Goal: Transaction & Acquisition: Download file/media

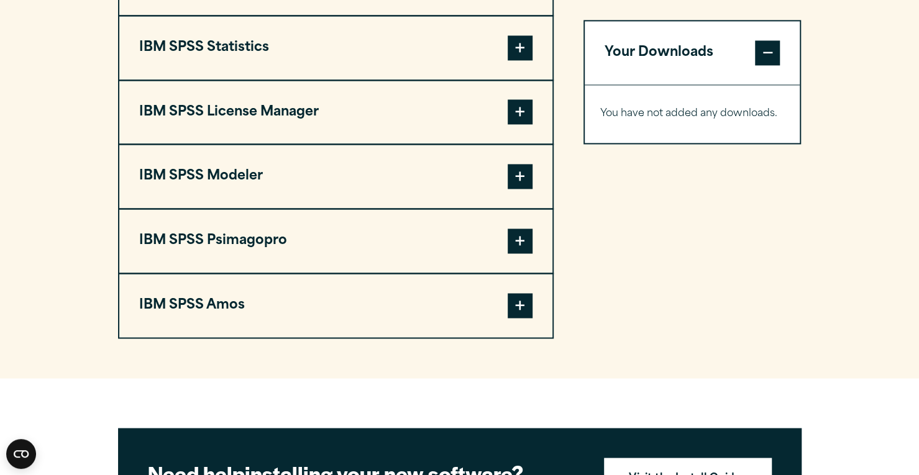
scroll to position [994, 0]
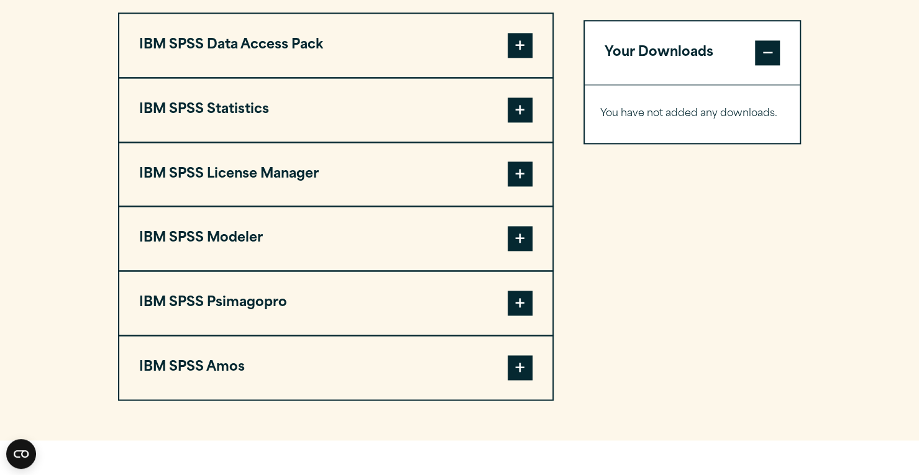
click at [518, 242] on span at bounding box center [519, 238] width 25 height 25
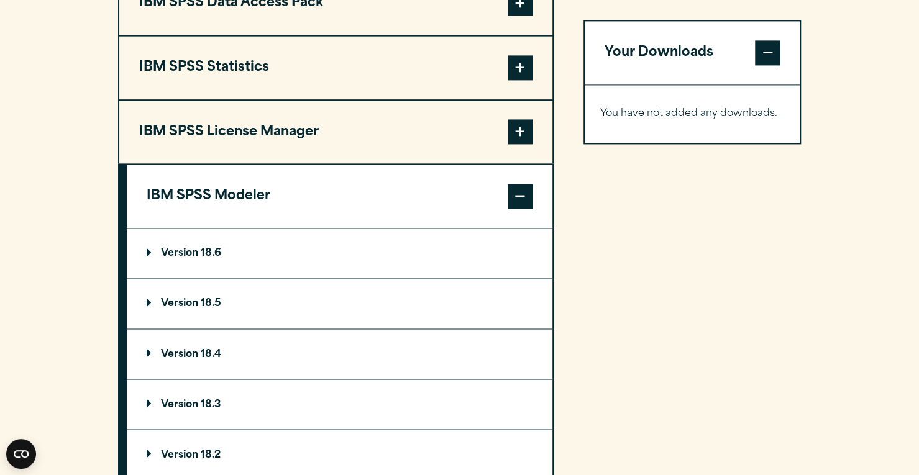
scroll to position [1056, 0]
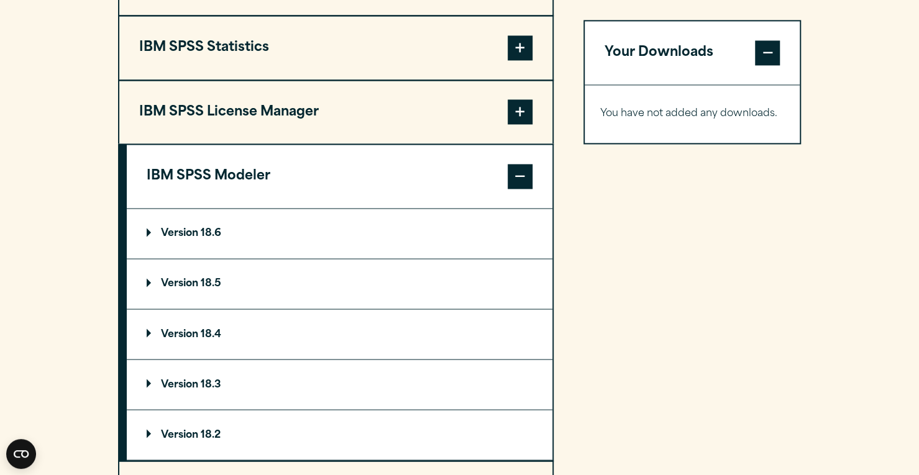
click at [170, 230] on p "Version 18.6" at bounding box center [184, 234] width 75 height 10
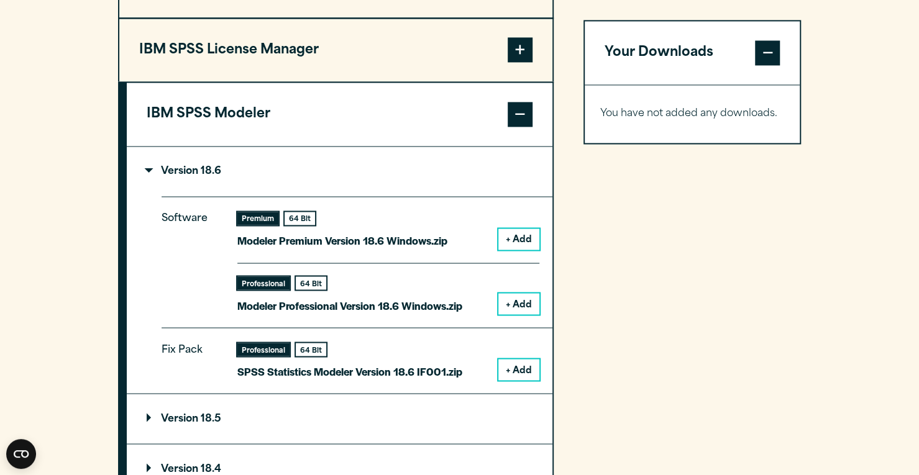
scroll to position [1180, 0]
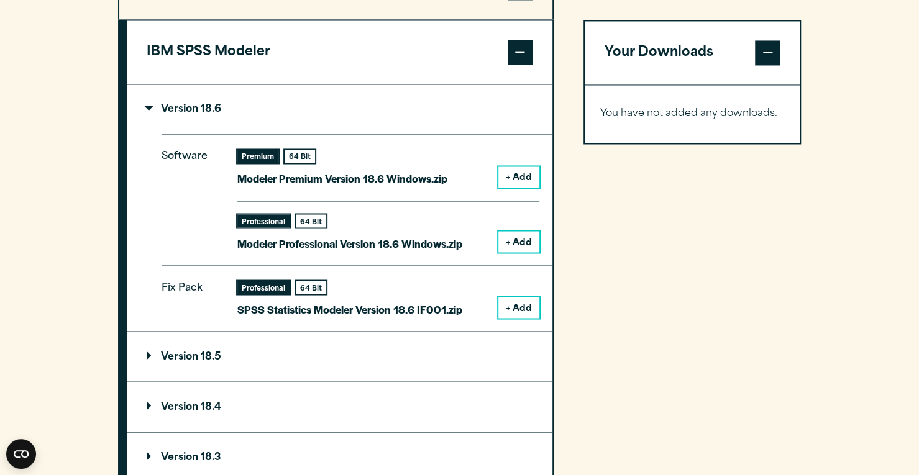
click at [514, 238] on button "+ Add" at bounding box center [518, 241] width 41 height 21
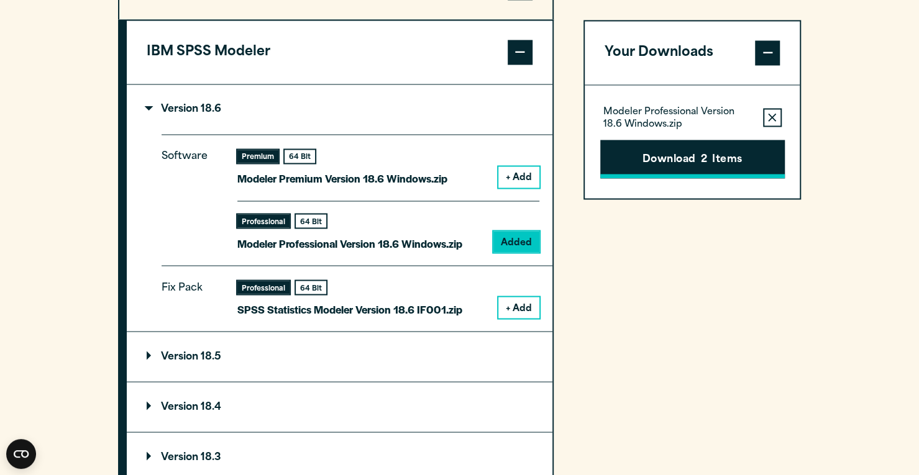
click at [660, 151] on button "Download 2 Items" at bounding box center [692, 159] width 184 height 39
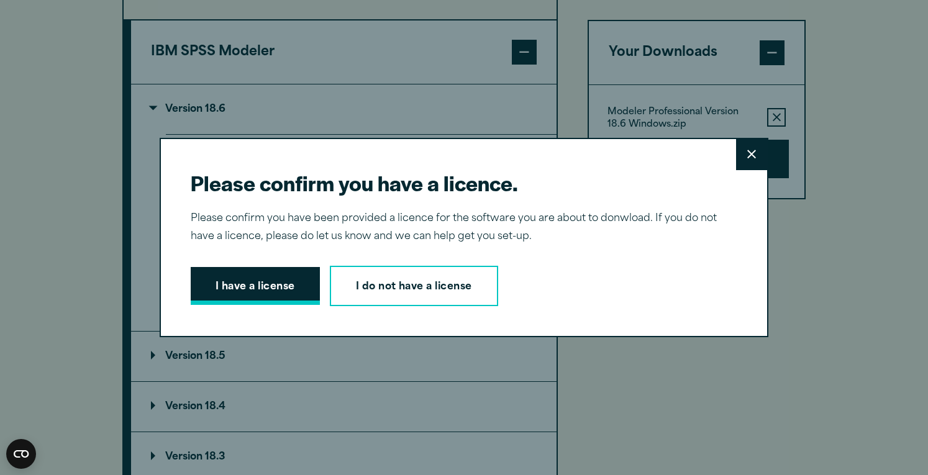
click at [263, 286] on button "I have a license" at bounding box center [255, 286] width 129 height 39
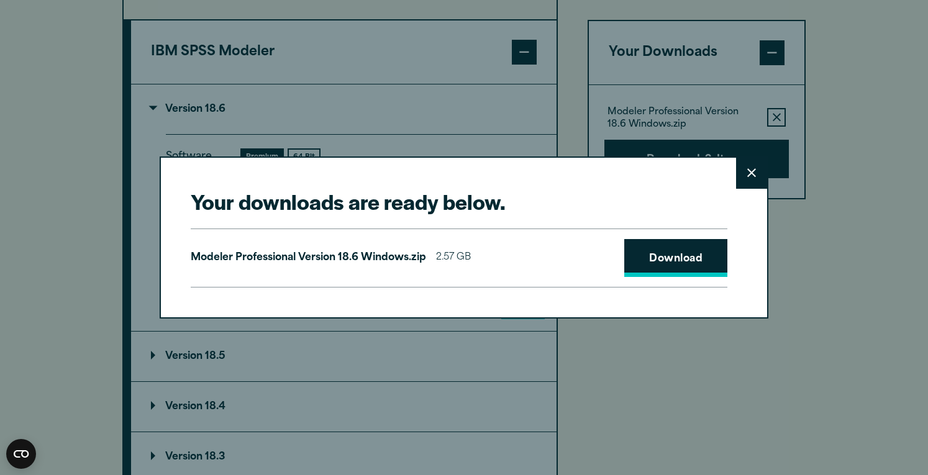
click at [668, 260] on link "Download" at bounding box center [675, 258] width 103 height 39
click at [671, 264] on link "Download" at bounding box center [675, 258] width 103 height 39
click at [80, 252] on div "Your downloads are ready below. Close Modeler Professional Version 18.6 Windows…" at bounding box center [464, 237] width 928 height 475
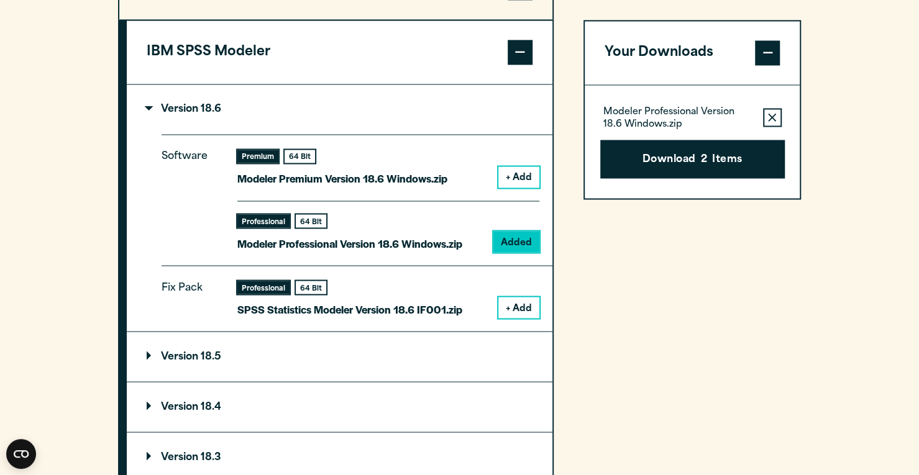
click at [512, 308] on button "+ Add" at bounding box center [518, 307] width 41 height 21
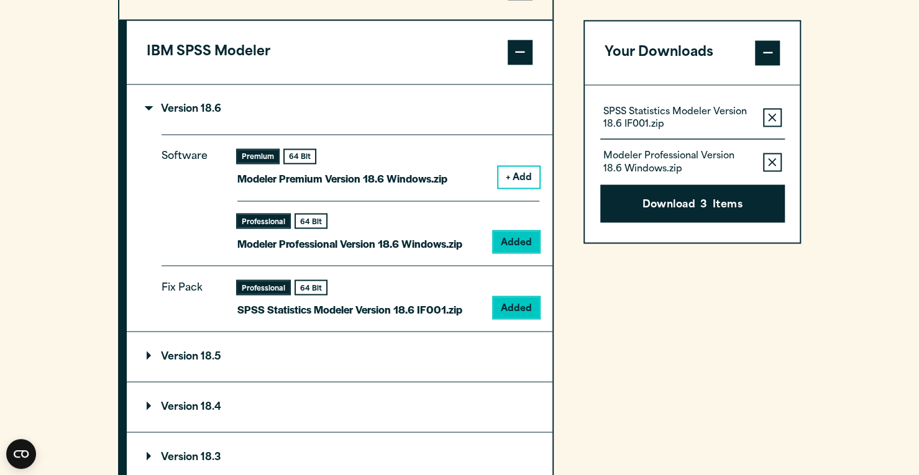
click at [521, 171] on button "+ Add" at bounding box center [518, 176] width 41 height 21
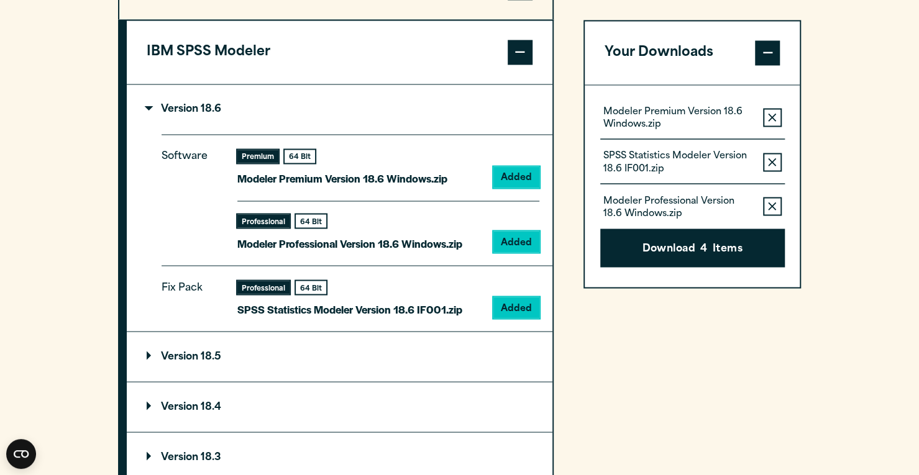
click at [765, 208] on button "Remove this item from your software download list" at bounding box center [772, 206] width 19 height 19
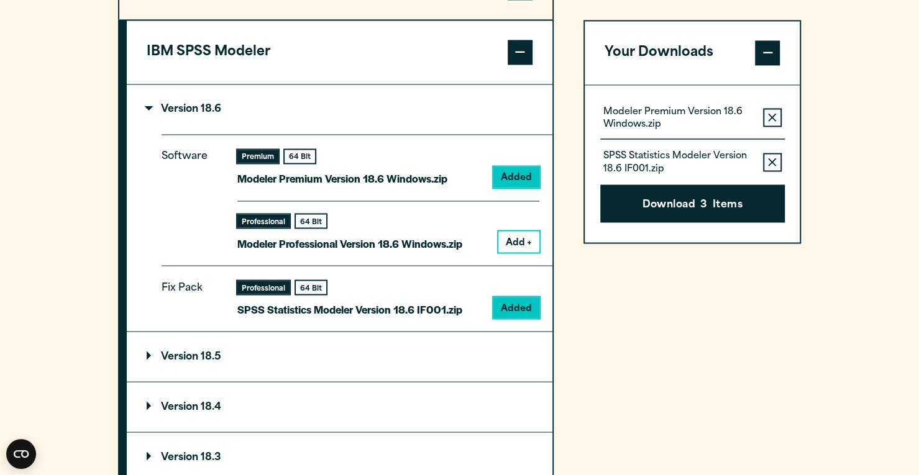
click at [770, 111] on button "Remove this item from your software download list" at bounding box center [772, 117] width 19 height 19
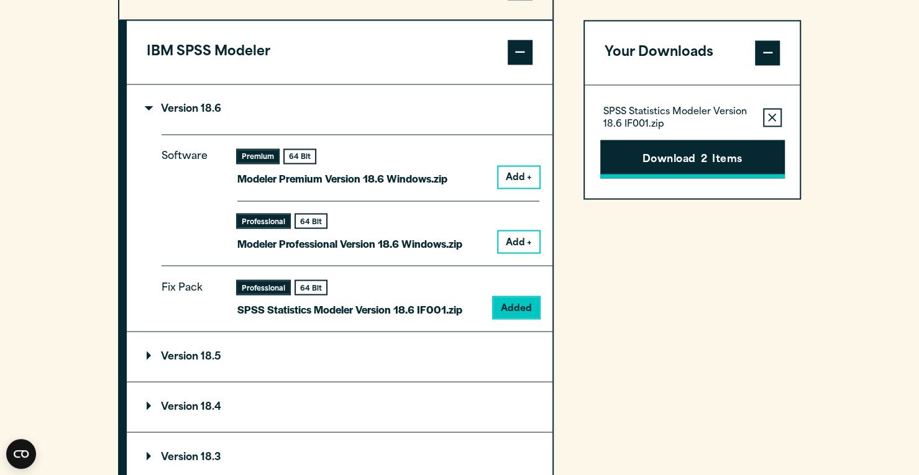
click at [698, 157] on button "Download 2 Items" at bounding box center [692, 159] width 184 height 39
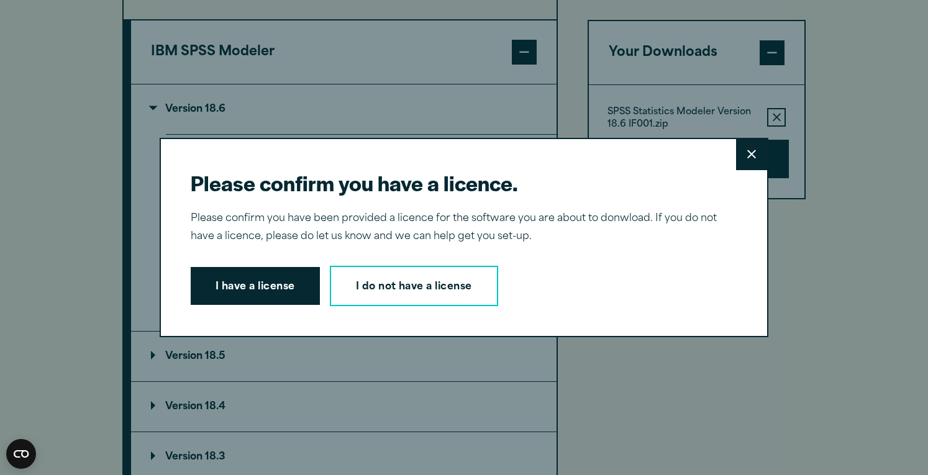
drag, startPoint x: 234, startPoint y: 284, endPoint x: 286, endPoint y: 259, distance: 58.1
click at [234, 284] on button "I have a license" at bounding box center [255, 286] width 129 height 39
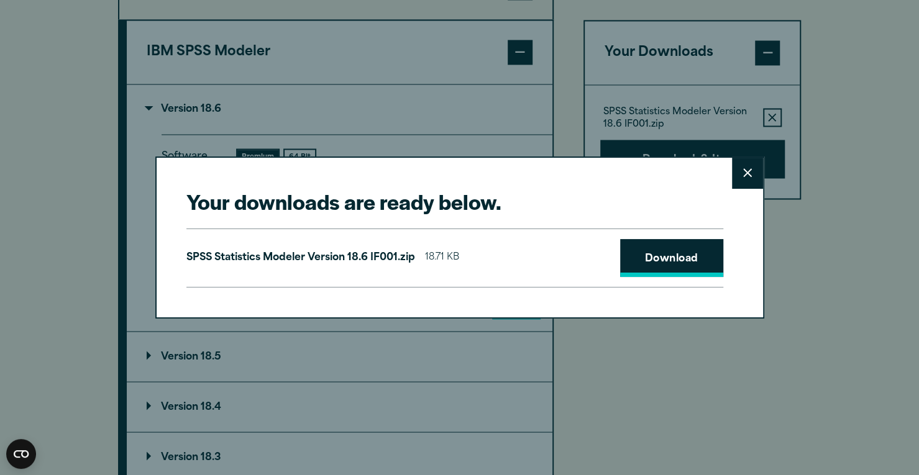
click at [678, 249] on link "Download" at bounding box center [671, 258] width 103 height 39
click at [742, 173] on button "Close" at bounding box center [747, 173] width 31 height 31
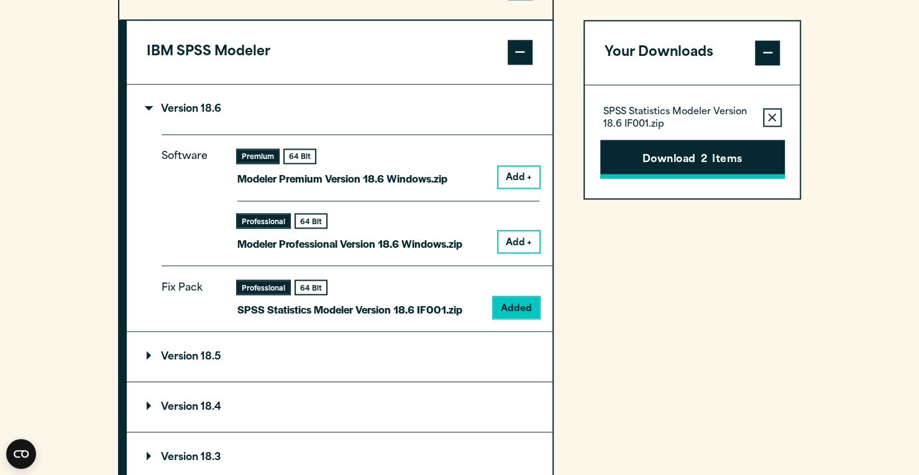
click at [660, 165] on button "Download 2 Items" at bounding box center [692, 159] width 184 height 39
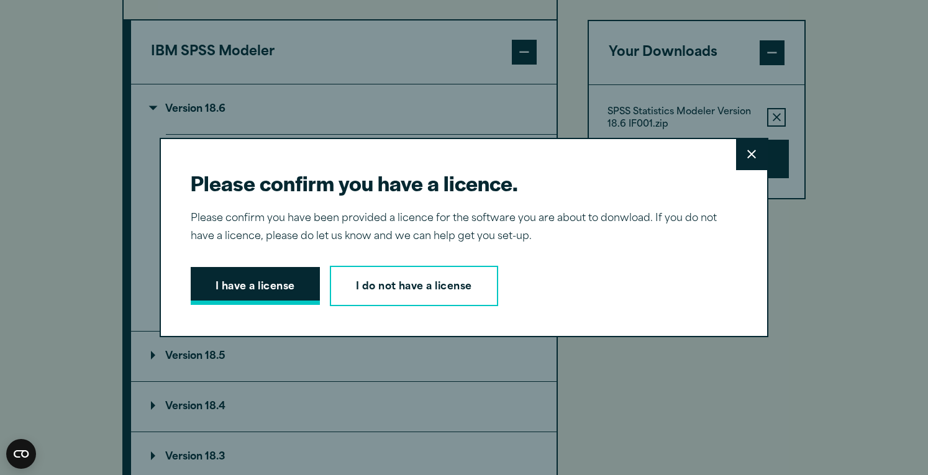
click at [247, 289] on button "I have a license" at bounding box center [255, 286] width 129 height 39
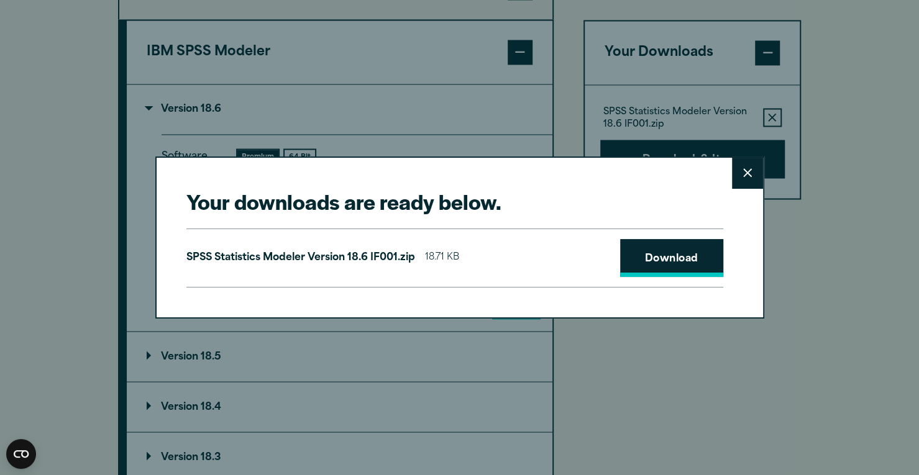
click at [703, 263] on link "Download" at bounding box center [671, 258] width 103 height 39
click at [750, 179] on button "Close" at bounding box center [747, 173] width 31 height 31
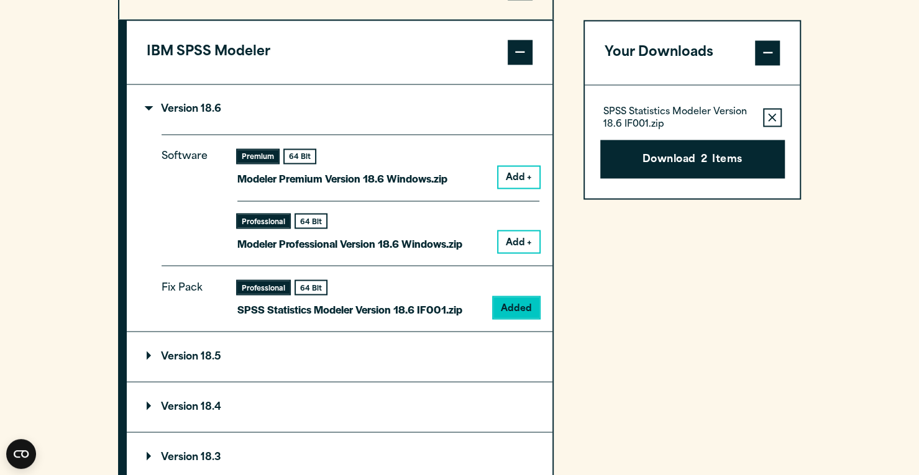
click at [522, 173] on button "Add +" at bounding box center [518, 176] width 41 height 21
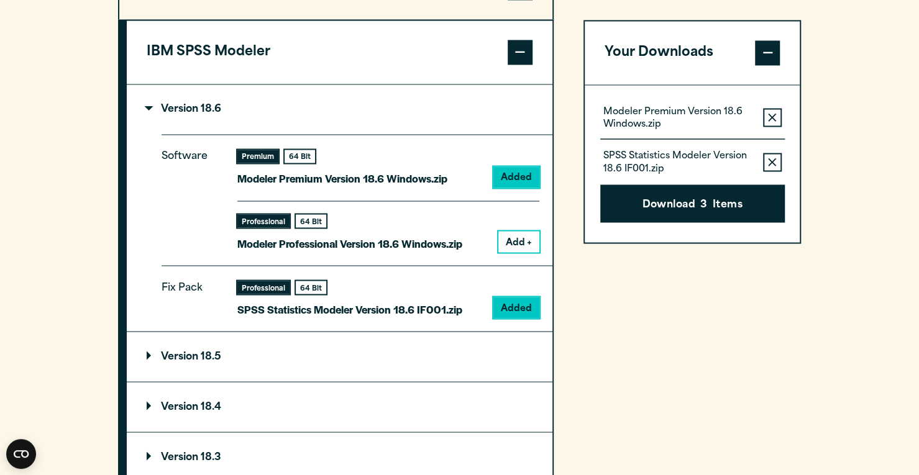
click at [524, 231] on button "Add +" at bounding box center [518, 241] width 41 height 21
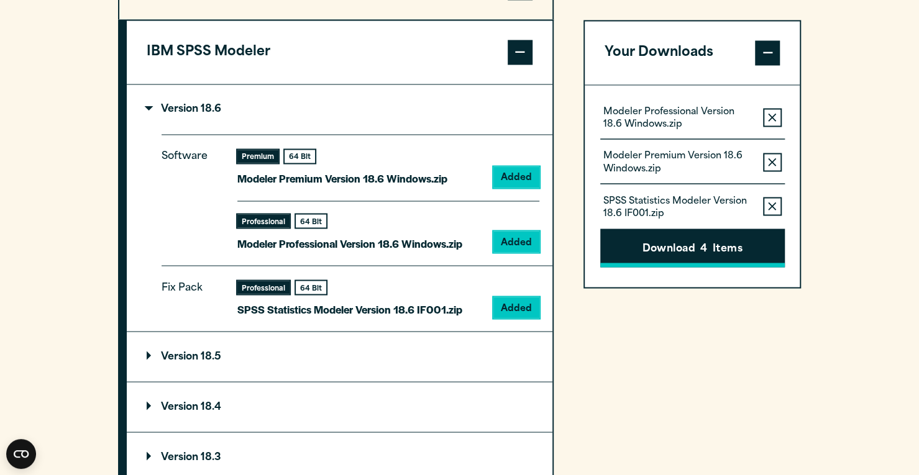
click at [668, 249] on button "Download 4 Items" at bounding box center [692, 248] width 184 height 39
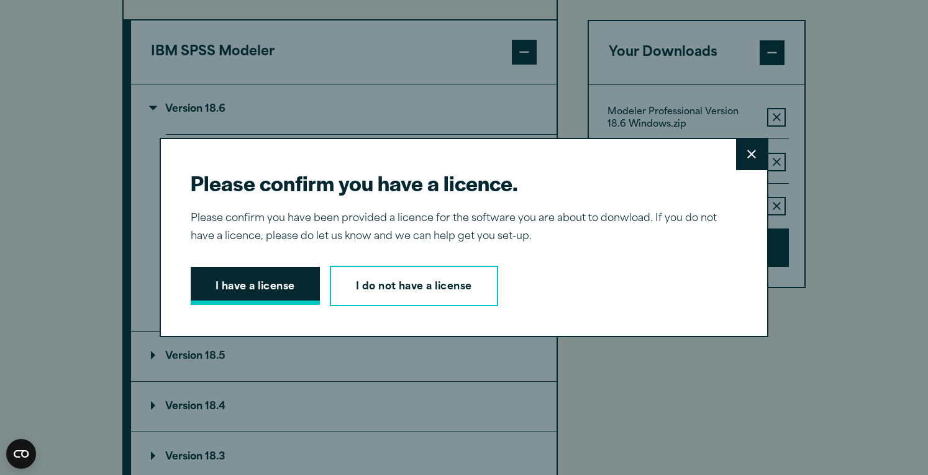
click at [239, 287] on button "I have a license" at bounding box center [255, 286] width 129 height 39
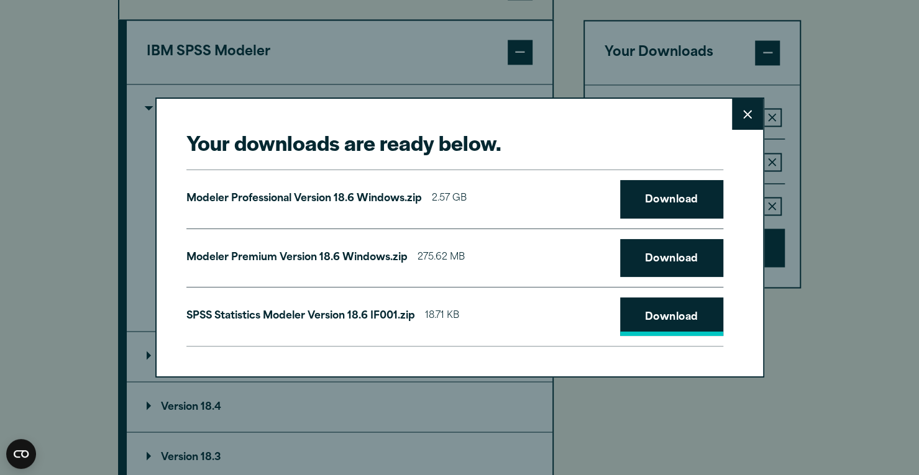
click at [660, 317] on link "Download" at bounding box center [671, 317] width 103 height 39
click at [742, 125] on button "Close" at bounding box center [747, 114] width 31 height 31
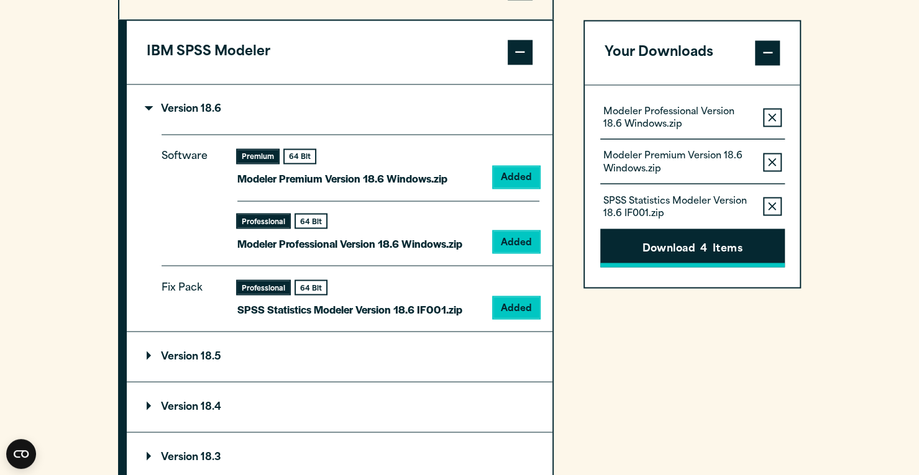
click at [679, 239] on button "Download 4 Items" at bounding box center [692, 248] width 184 height 39
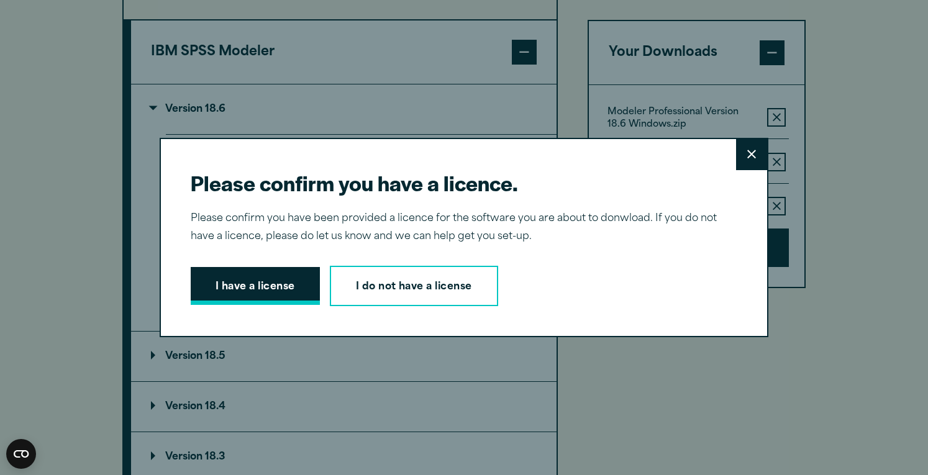
click at [246, 288] on button "I have a license" at bounding box center [255, 286] width 129 height 39
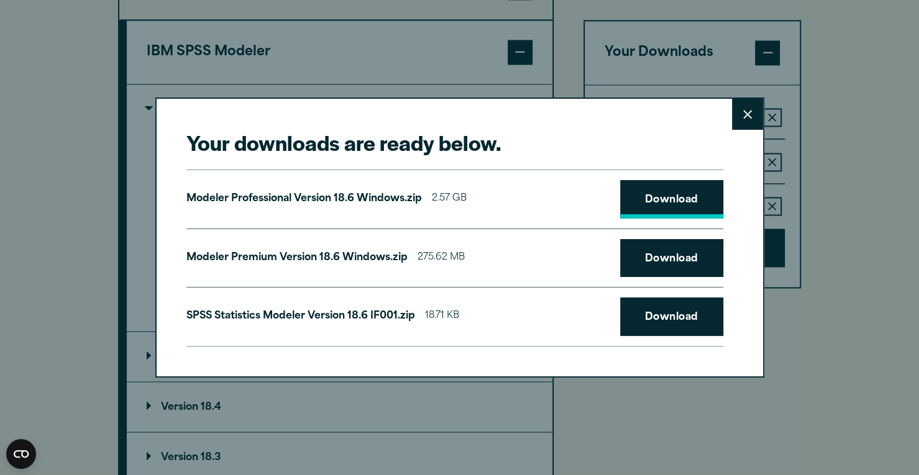
click at [663, 199] on link "Download" at bounding box center [671, 199] width 103 height 39
click at [668, 253] on link "Download" at bounding box center [671, 258] width 103 height 39
click at [667, 315] on link "Download" at bounding box center [671, 317] width 103 height 39
click at [742, 124] on button "Close" at bounding box center [747, 114] width 31 height 31
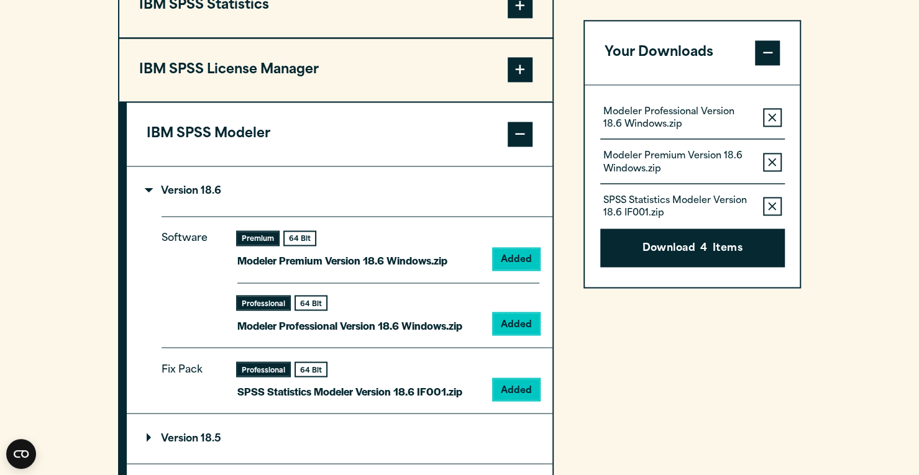
scroll to position [1118, 0]
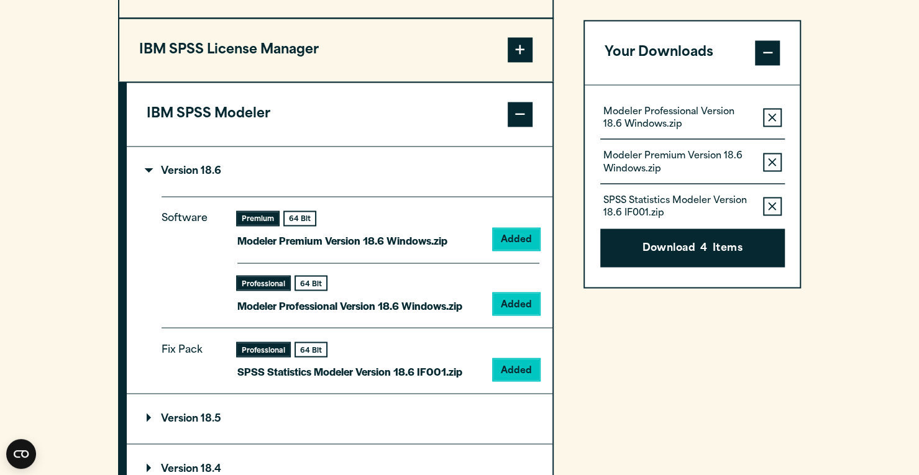
click at [158, 175] on p "Version 18.6" at bounding box center [184, 171] width 75 height 10
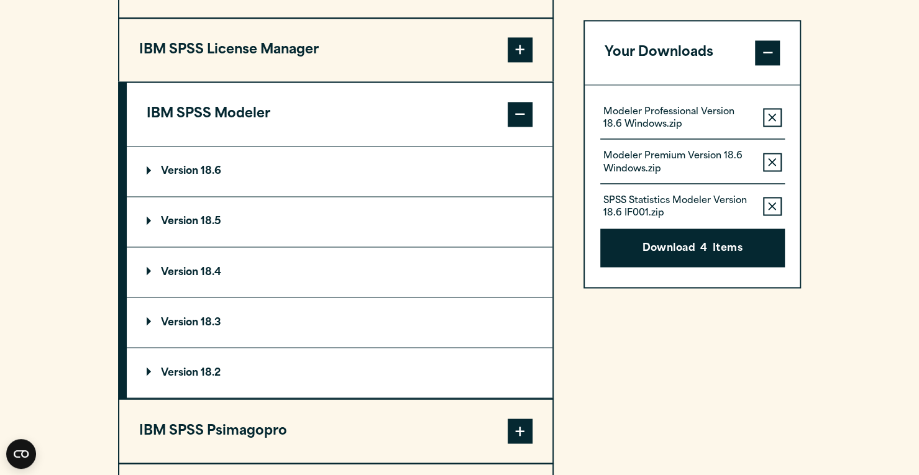
click at [166, 219] on p "Version 18.5" at bounding box center [184, 222] width 75 height 10
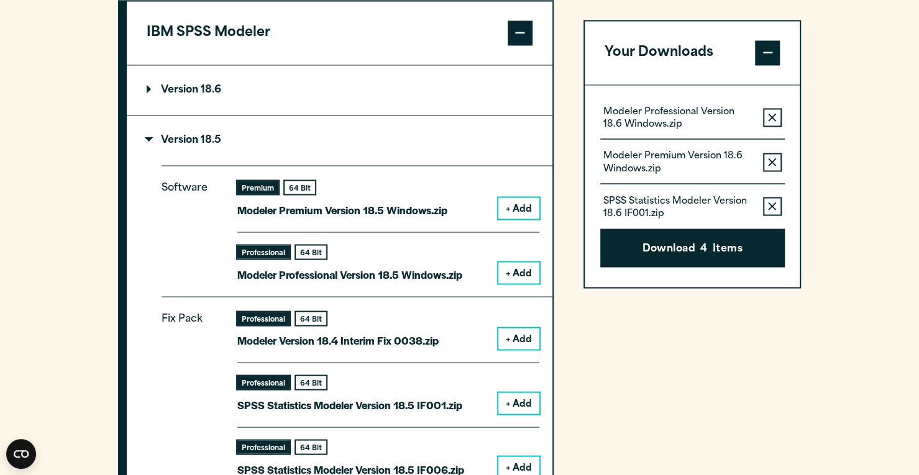
scroll to position [1180, 0]
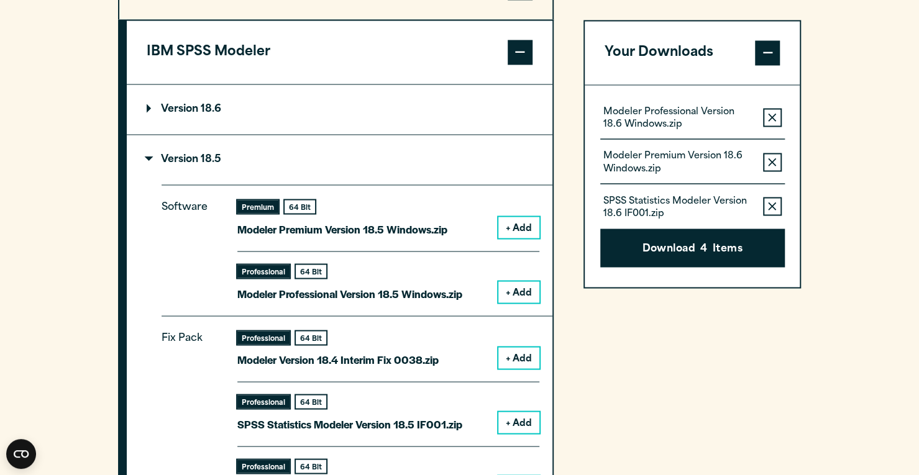
click at [165, 110] on p "Version 18.6" at bounding box center [184, 109] width 75 height 10
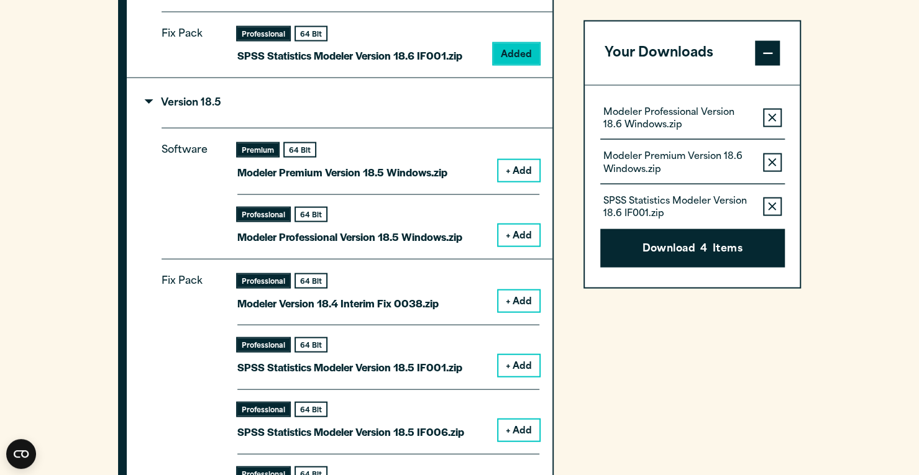
scroll to position [1366, 0]
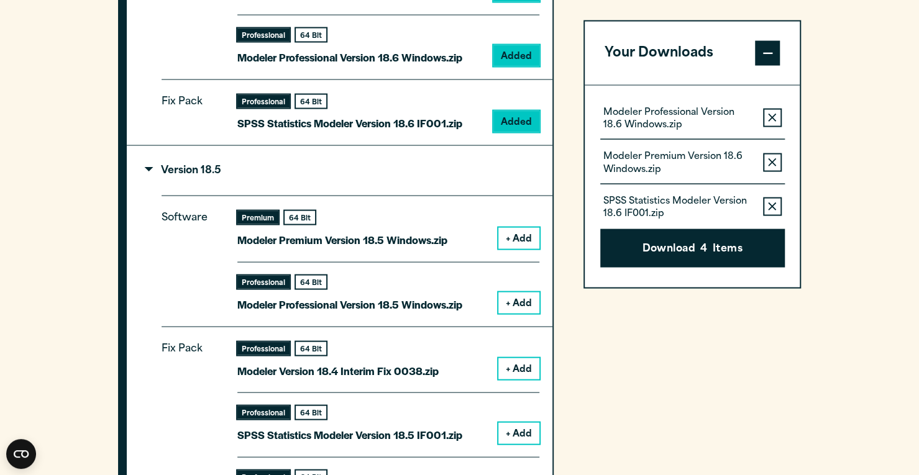
click at [159, 168] on p "Version 18.5" at bounding box center [184, 170] width 75 height 10
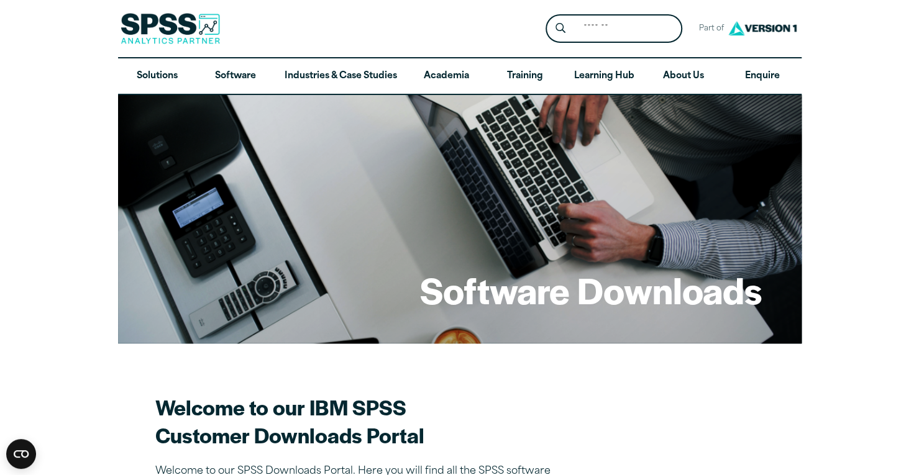
scroll to position [0, 0]
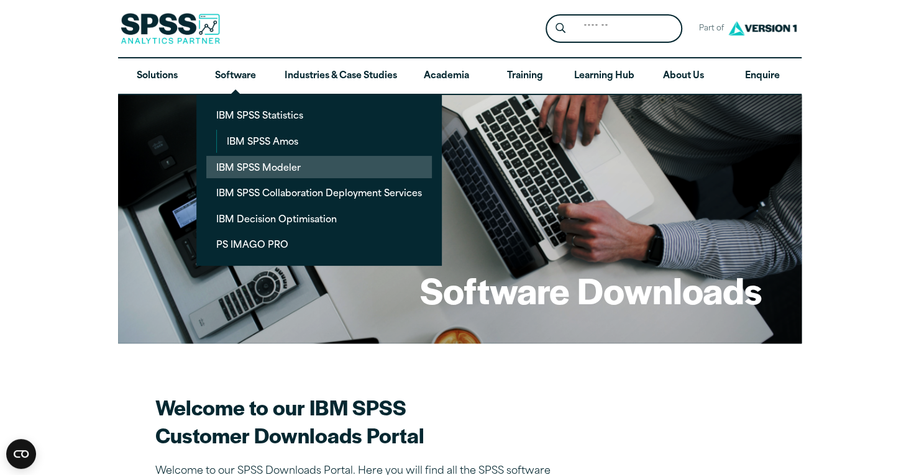
click at [253, 173] on link "IBM SPSS Modeler" at bounding box center [318, 167] width 225 height 23
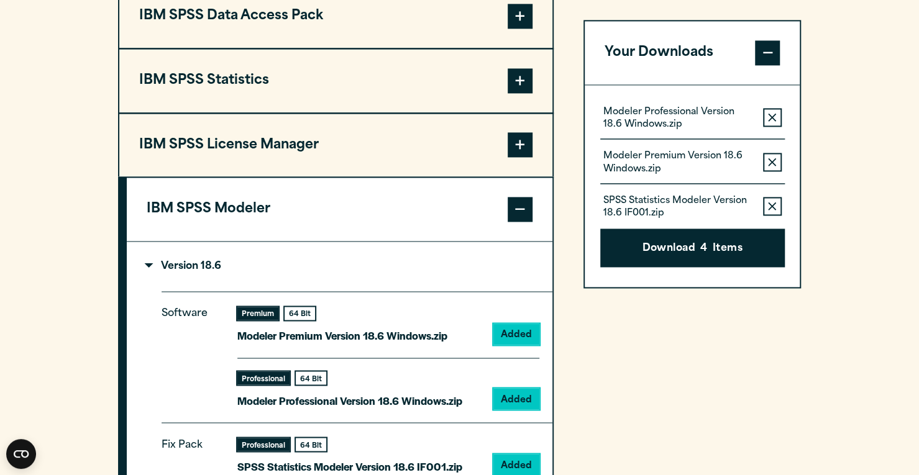
scroll to position [1056, 0]
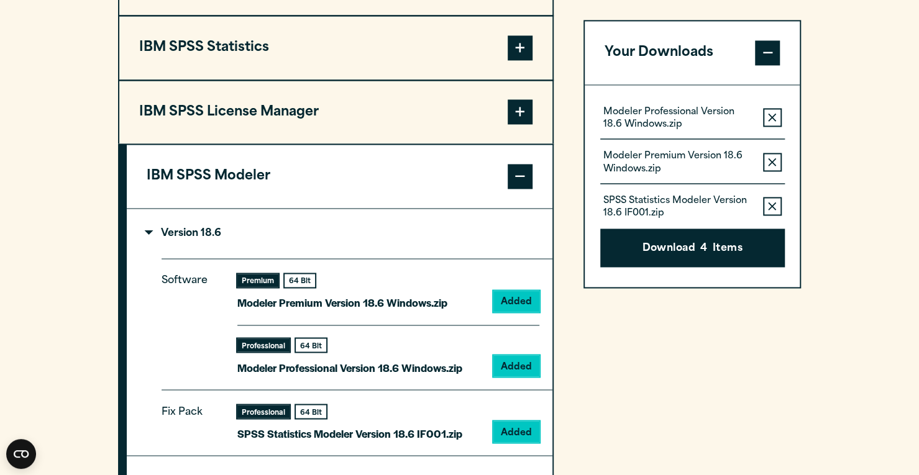
drag, startPoint x: 769, startPoint y: 112, endPoint x: 771, endPoint y: 124, distance: 12.7
click at [769, 112] on button "Remove this item from your software download list" at bounding box center [772, 117] width 19 height 19
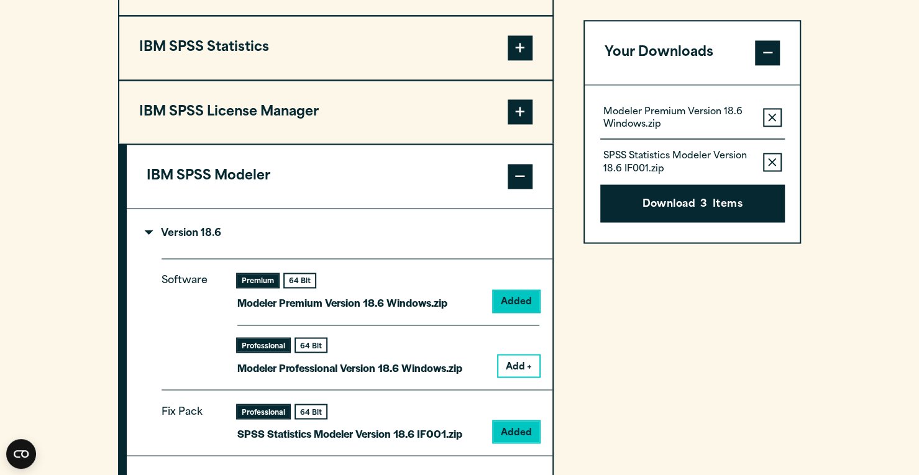
click at [772, 163] on icon "button" at bounding box center [772, 162] width 8 height 9
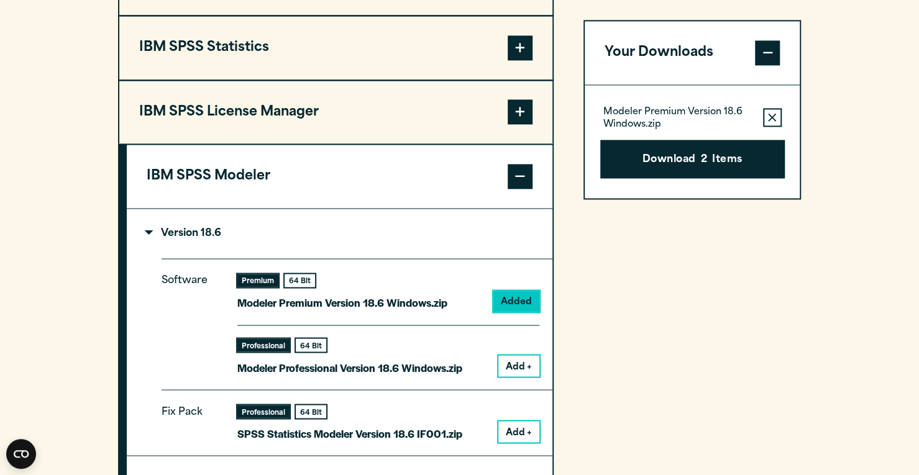
click at [770, 116] on icon "button" at bounding box center [772, 117] width 8 height 8
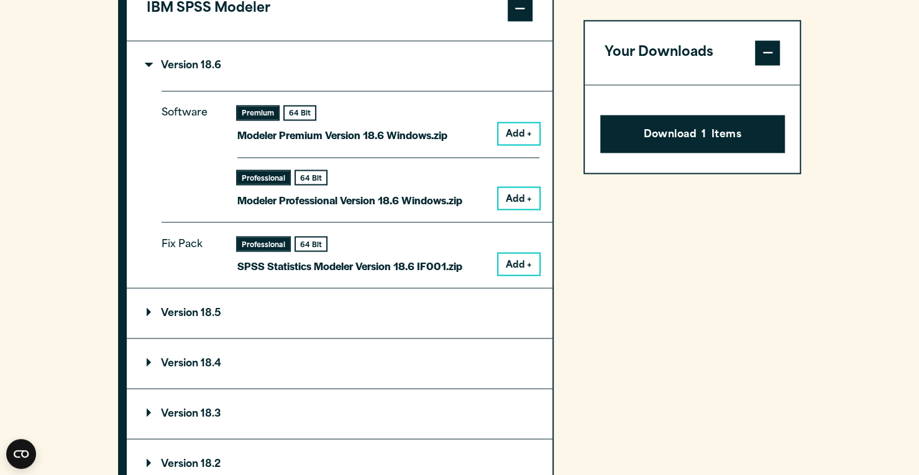
scroll to position [1180, 0]
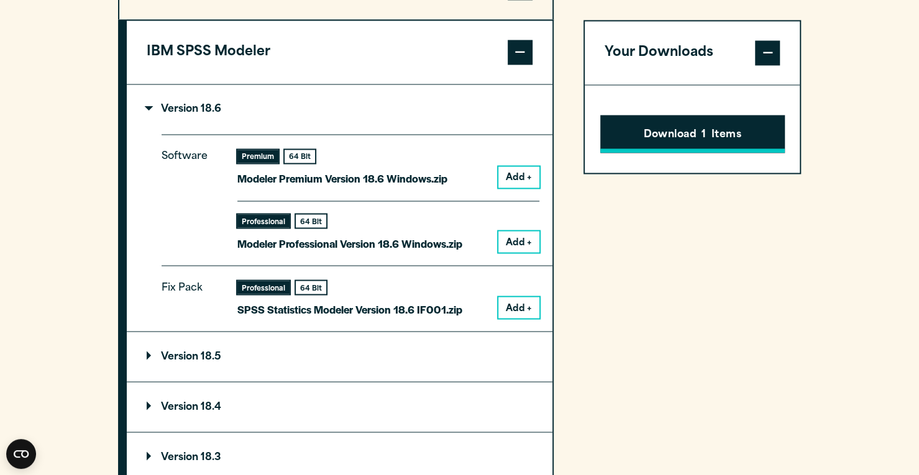
click at [686, 124] on button "Download 1 Items" at bounding box center [692, 134] width 184 height 39
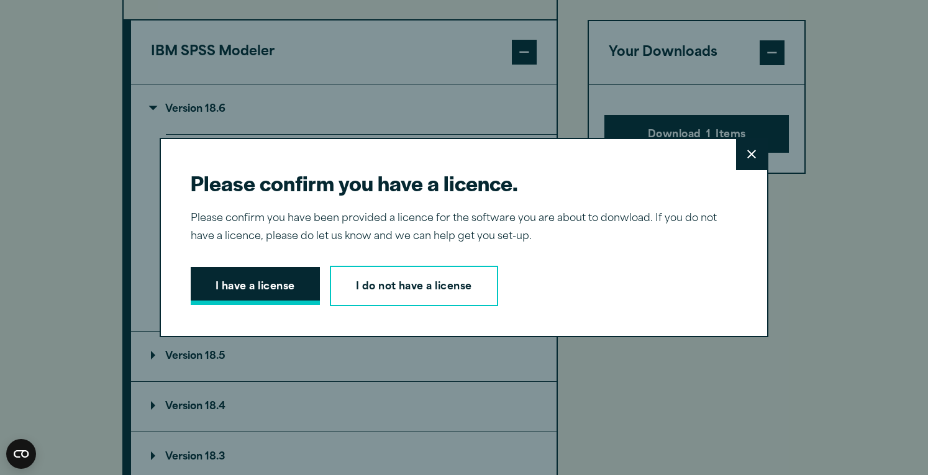
click at [252, 285] on button "I have a license" at bounding box center [255, 286] width 129 height 39
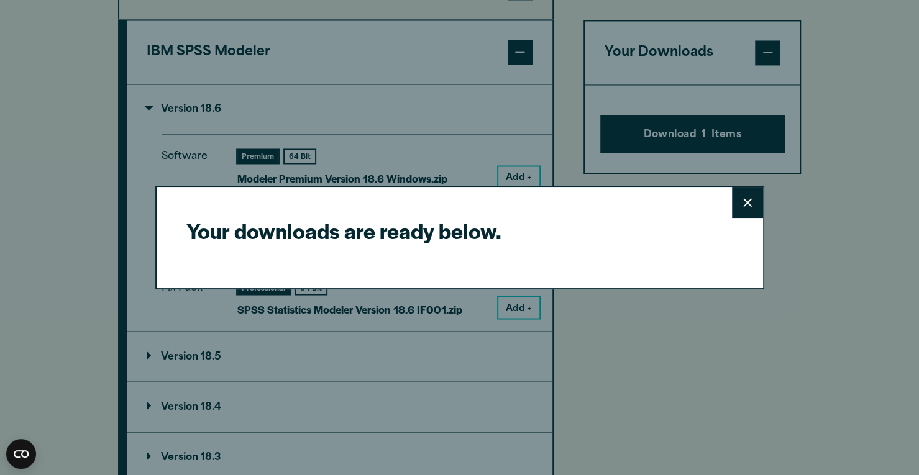
click at [750, 207] on button "Close" at bounding box center [747, 202] width 31 height 31
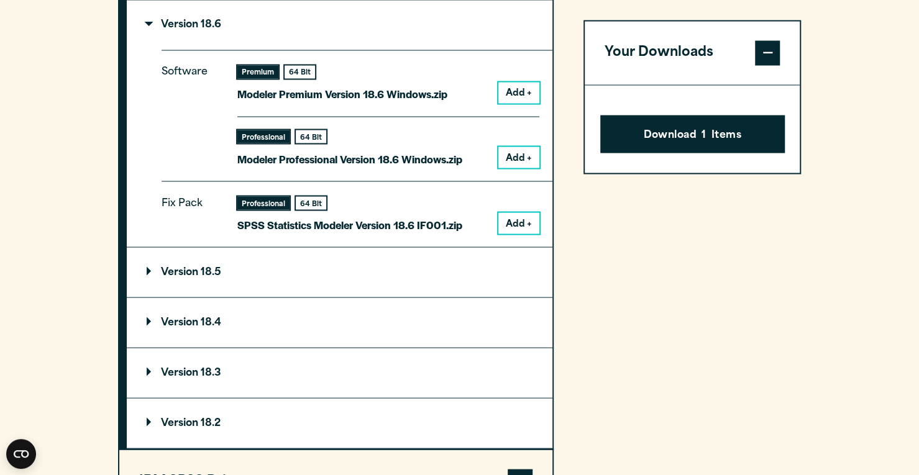
scroll to position [1304, 0]
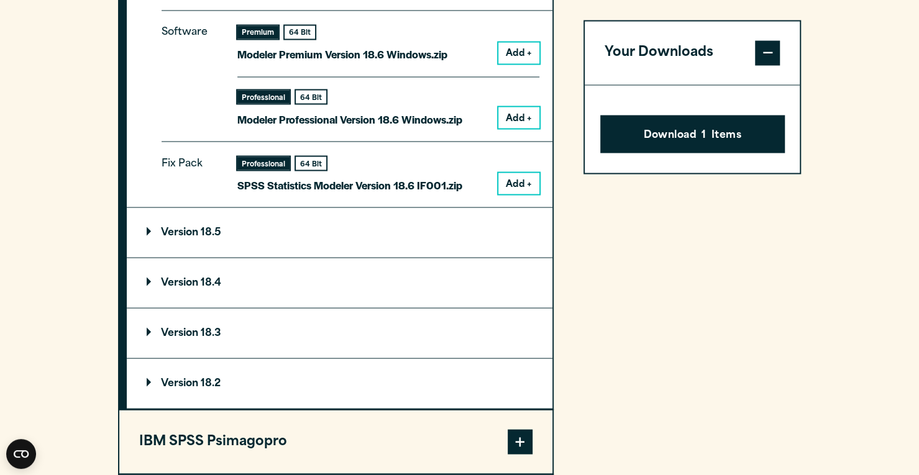
click at [150, 224] on summary "Version 18.5" at bounding box center [339, 232] width 425 height 50
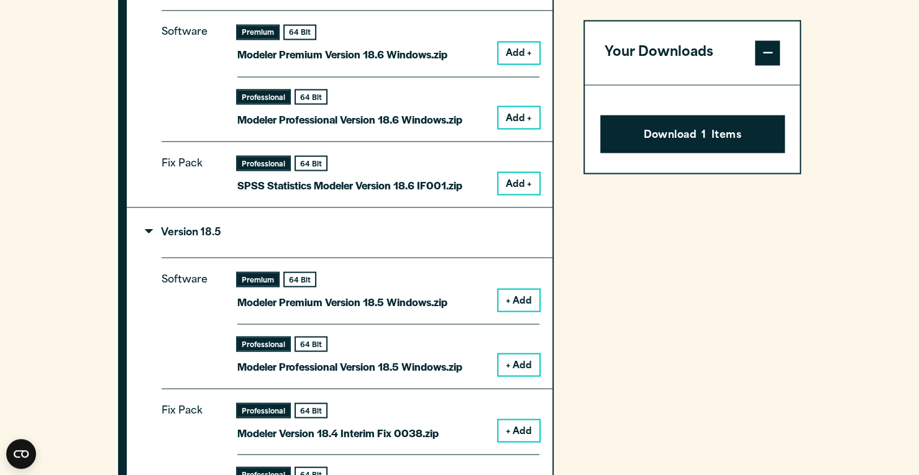
scroll to position [1180, 0]
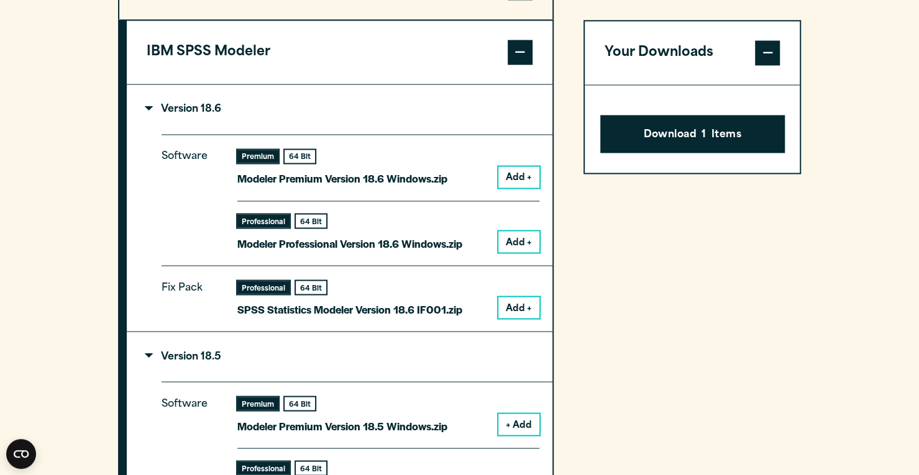
click at [524, 170] on button "Add +" at bounding box center [518, 176] width 41 height 21
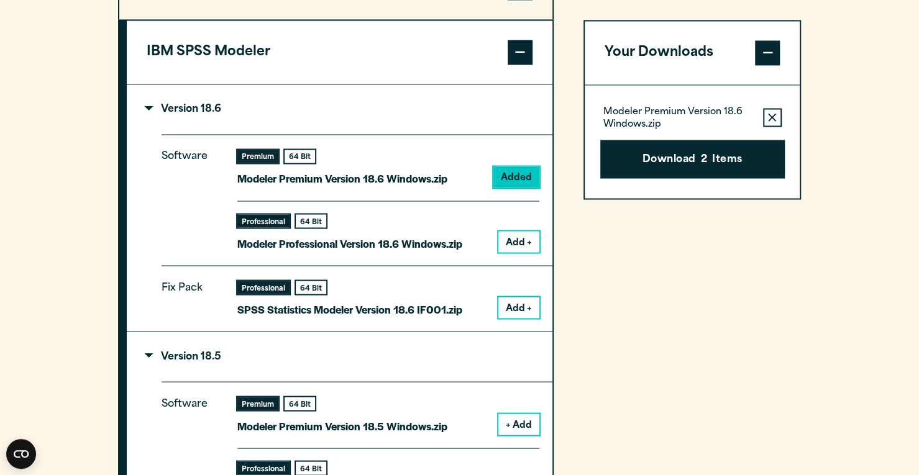
click at [517, 235] on button "Add +" at bounding box center [518, 241] width 41 height 21
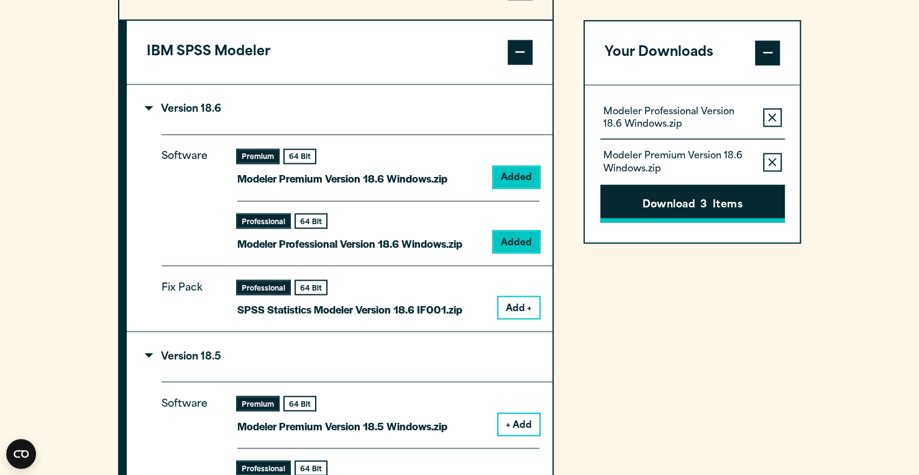
click at [638, 194] on button "Download 3 Items" at bounding box center [692, 203] width 184 height 39
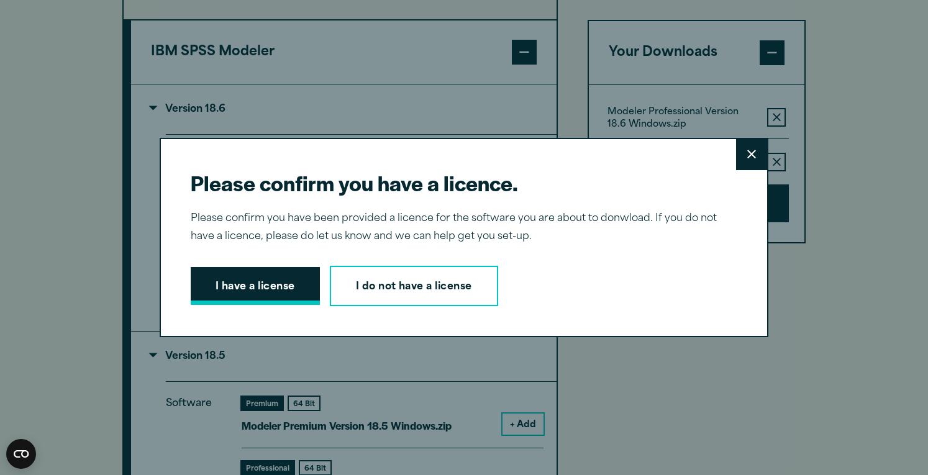
click at [256, 285] on button "I have a license" at bounding box center [255, 286] width 129 height 39
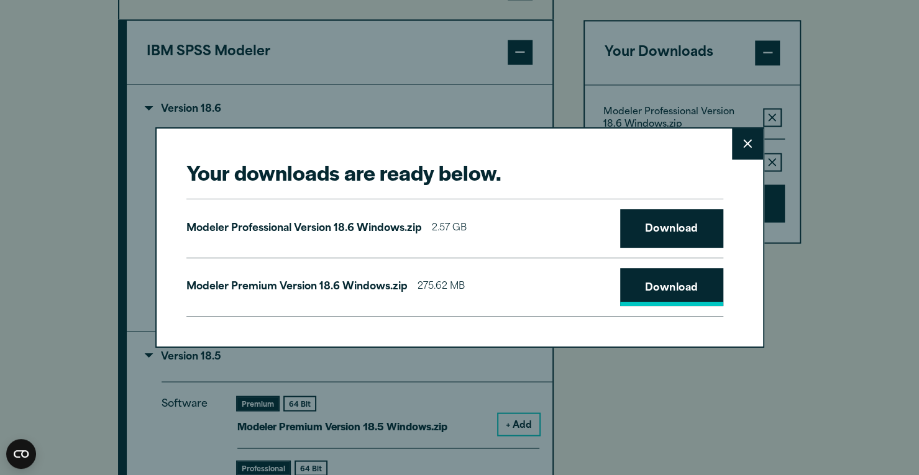
click at [663, 279] on link "Download" at bounding box center [671, 287] width 103 height 39
click at [664, 224] on link "Download" at bounding box center [671, 228] width 103 height 39
click at [743, 141] on icon at bounding box center [747, 143] width 9 height 9
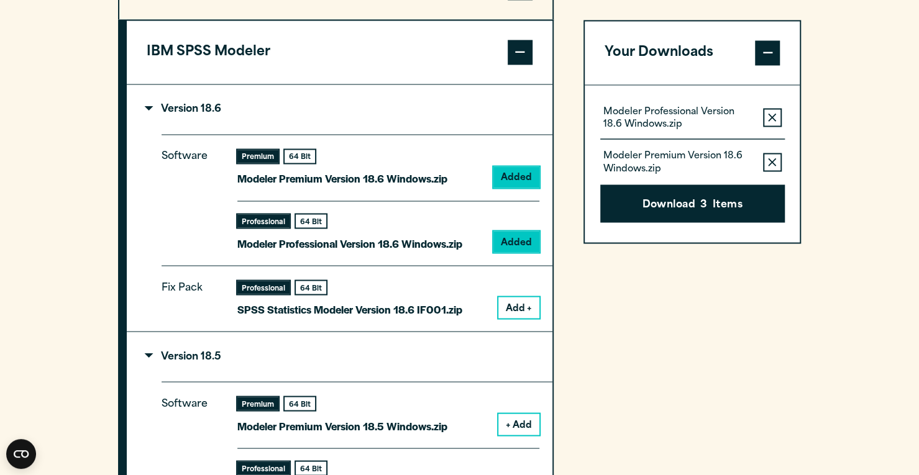
click at [518, 53] on span at bounding box center [519, 52] width 25 height 25
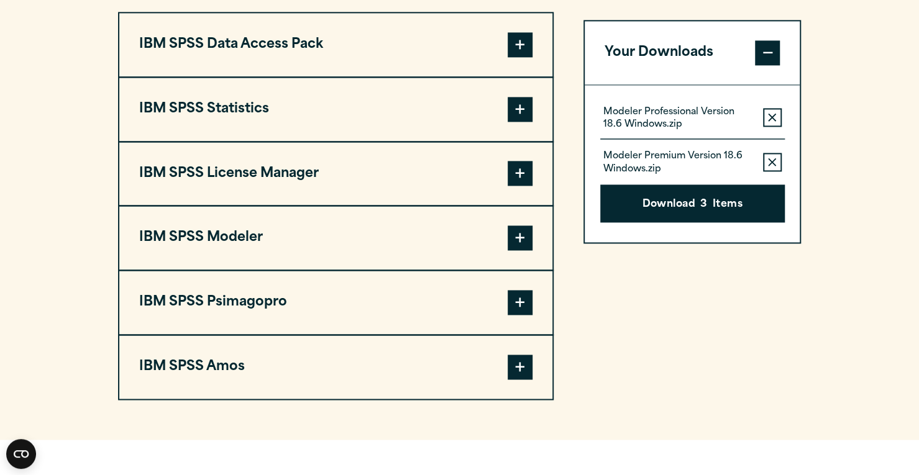
scroll to position [994, 0]
click at [523, 233] on span at bounding box center [519, 238] width 25 height 25
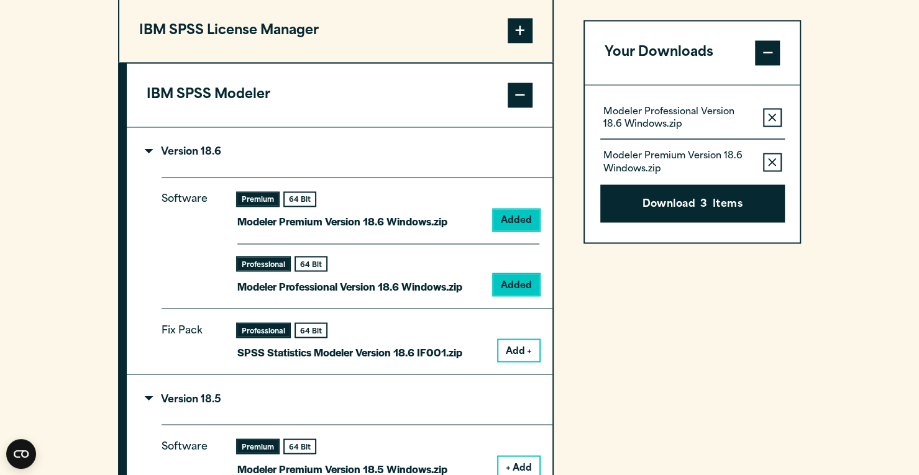
scroll to position [1118, 0]
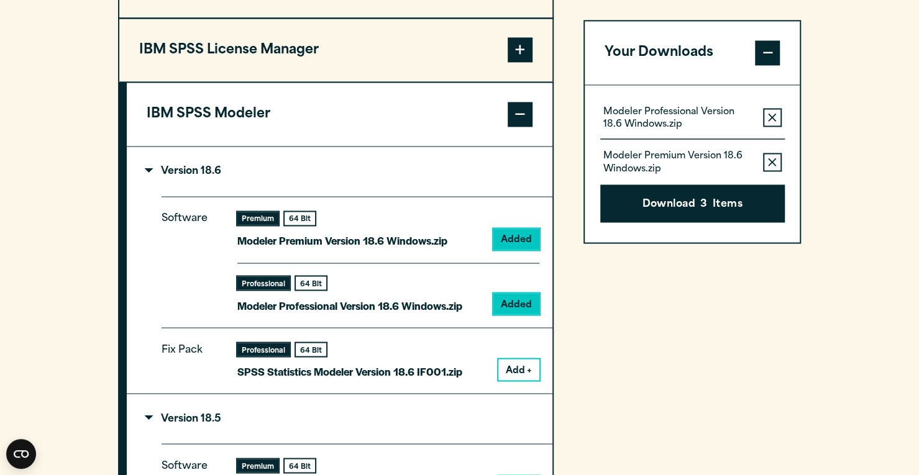
click at [195, 106] on button "IBM SPSS Modeler" at bounding box center [339, 114] width 425 height 63
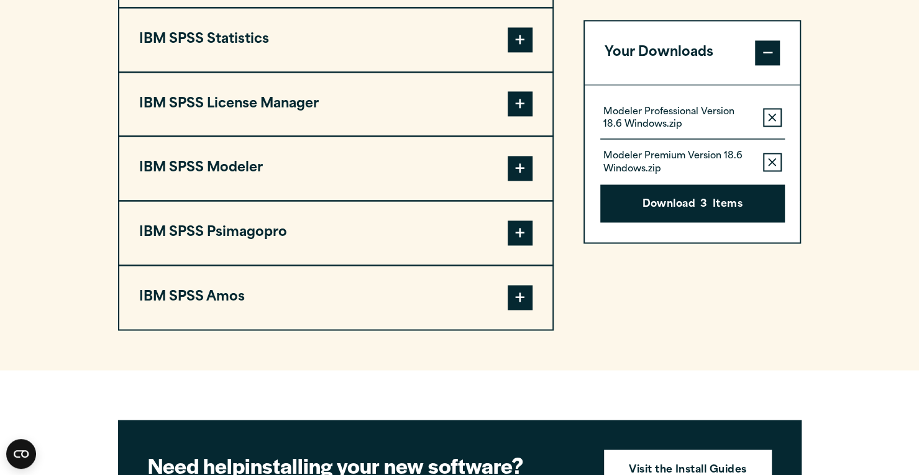
scroll to position [994, 0]
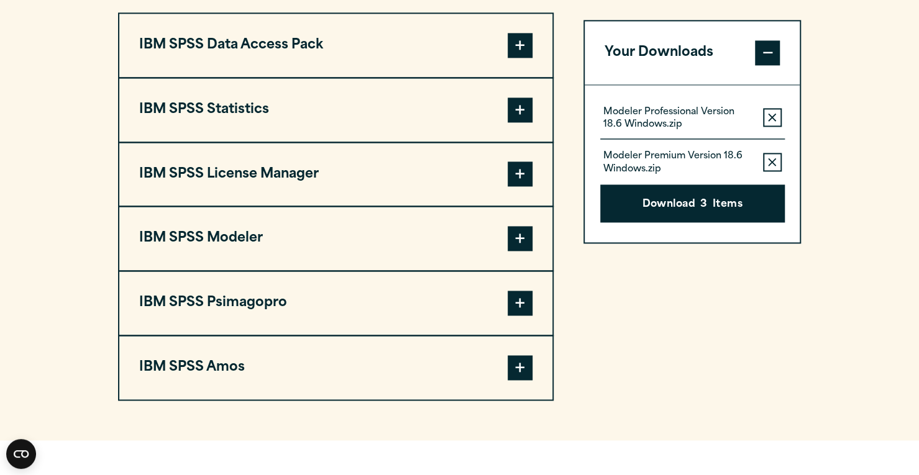
click at [219, 114] on button "IBM SPSS Statistics" at bounding box center [335, 109] width 433 height 63
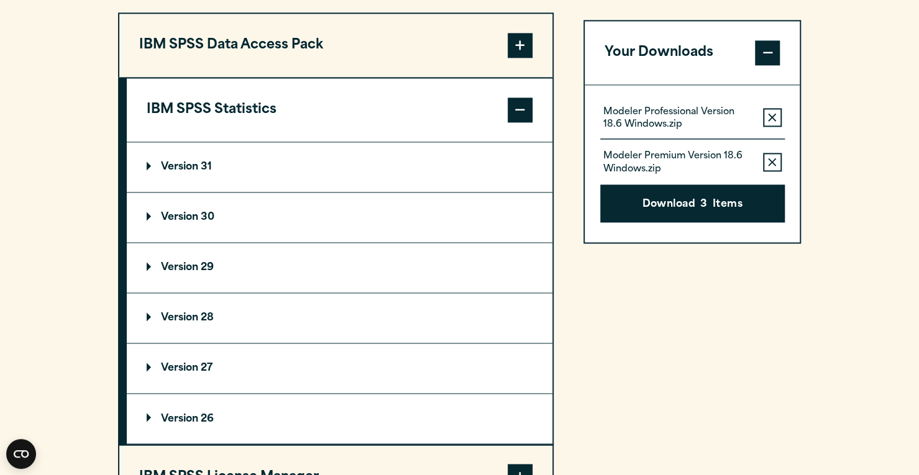
click at [219, 114] on button "IBM SPSS Statistics" at bounding box center [339, 109] width 425 height 63
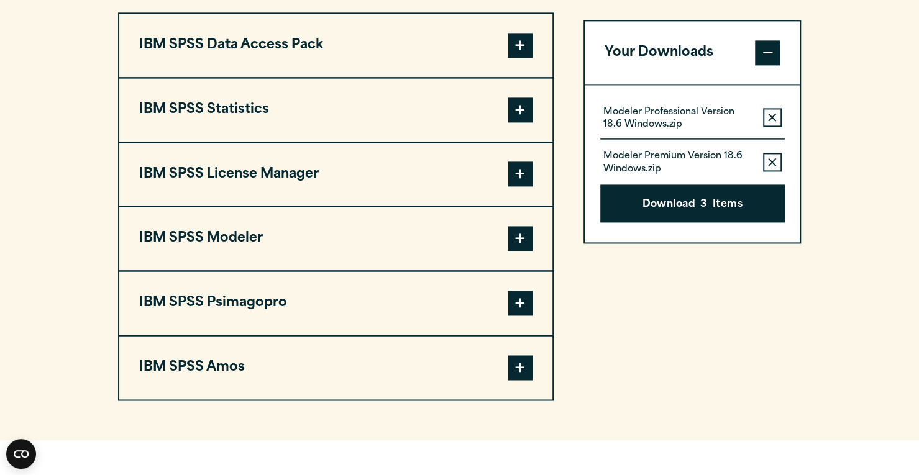
click at [221, 237] on button "IBM SPSS Modeler" at bounding box center [335, 238] width 433 height 63
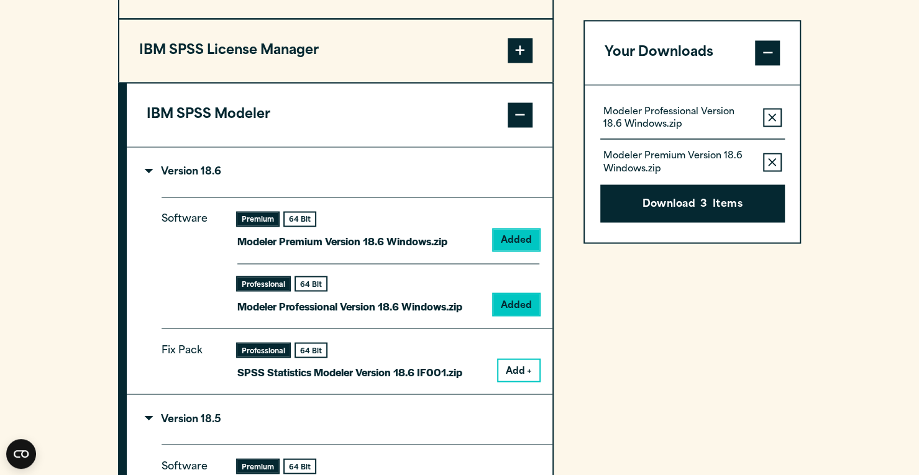
scroll to position [1118, 0]
click at [772, 113] on icon "button" at bounding box center [772, 117] width 8 height 9
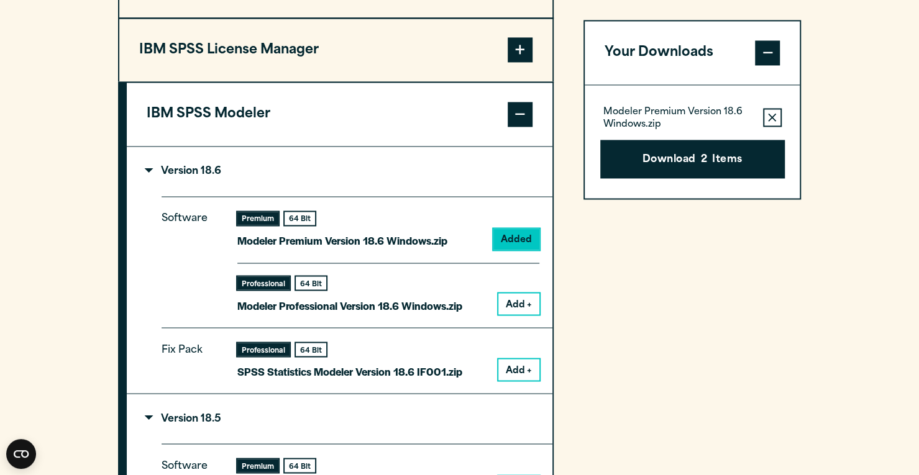
click at [768, 117] on icon "button" at bounding box center [772, 117] width 8 height 9
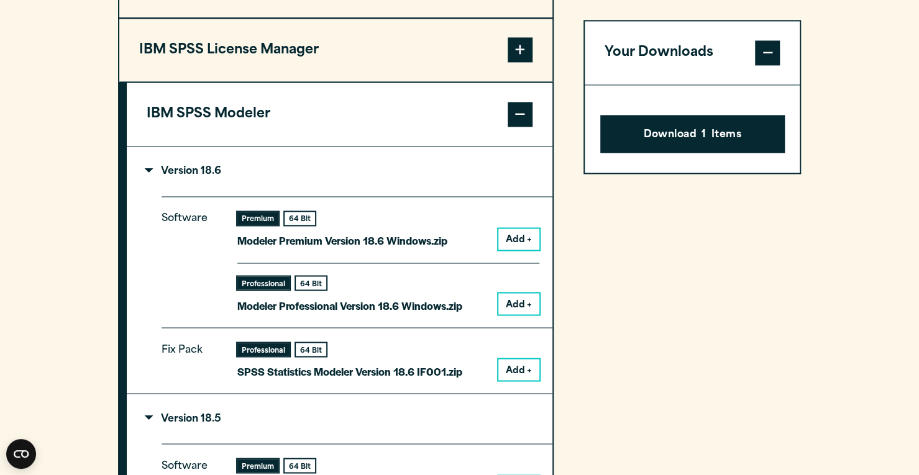
click at [525, 301] on button "Add +" at bounding box center [518, 303] width 41 height 21
